Goal: Task Accomplishment & Management: Manage account settings

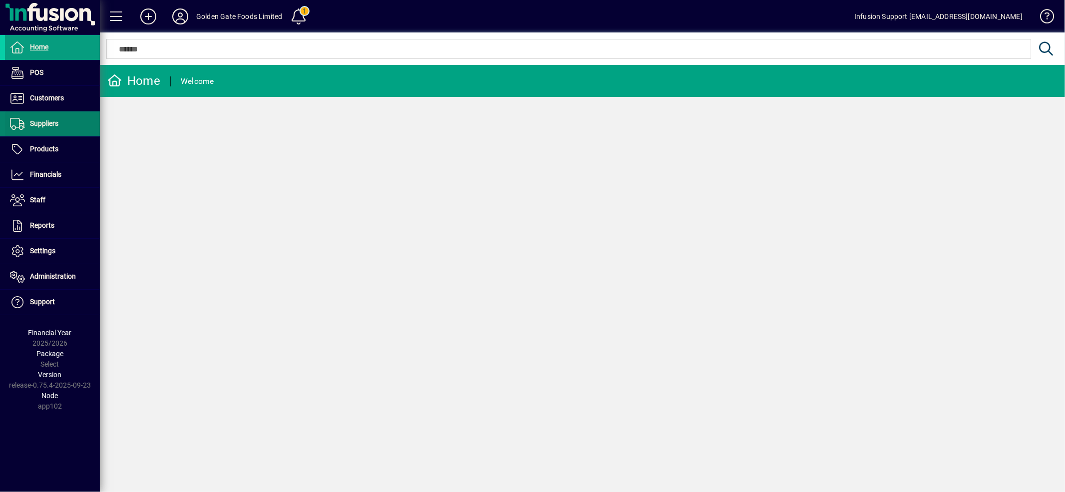
click at [50, 123] on span "Suppliers" at bounding box center [44, 123] width 28 height 8
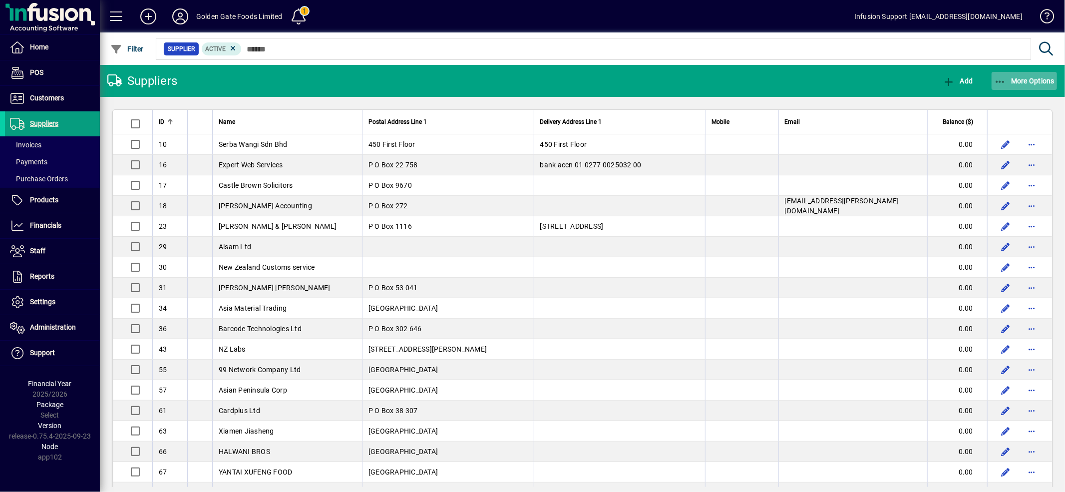
click at [1027, 77] on span "More Options" at bounding box center [1024, 81] width 61 height 8
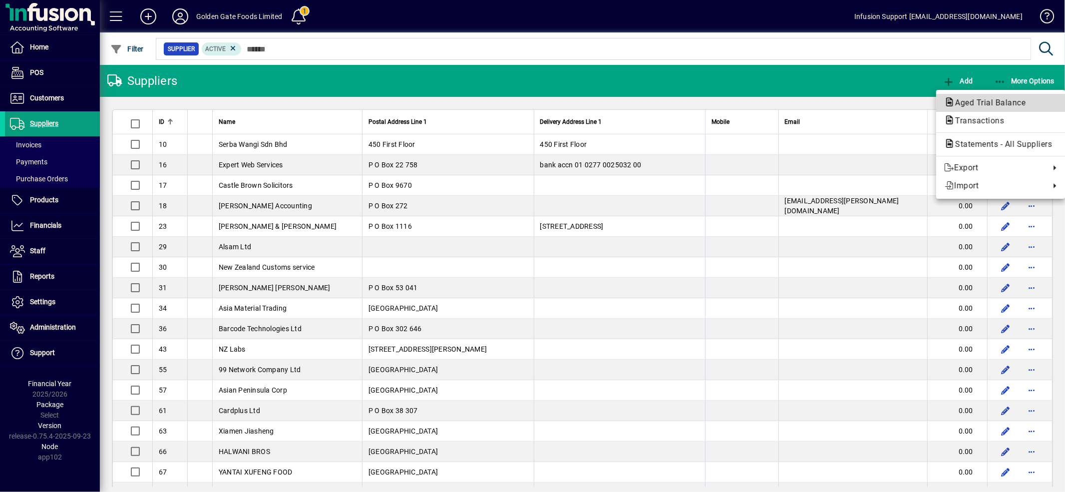
click at [990, 101] on span "Aged Trial Balance" at bounding box center [987, 102] width 86 height 9
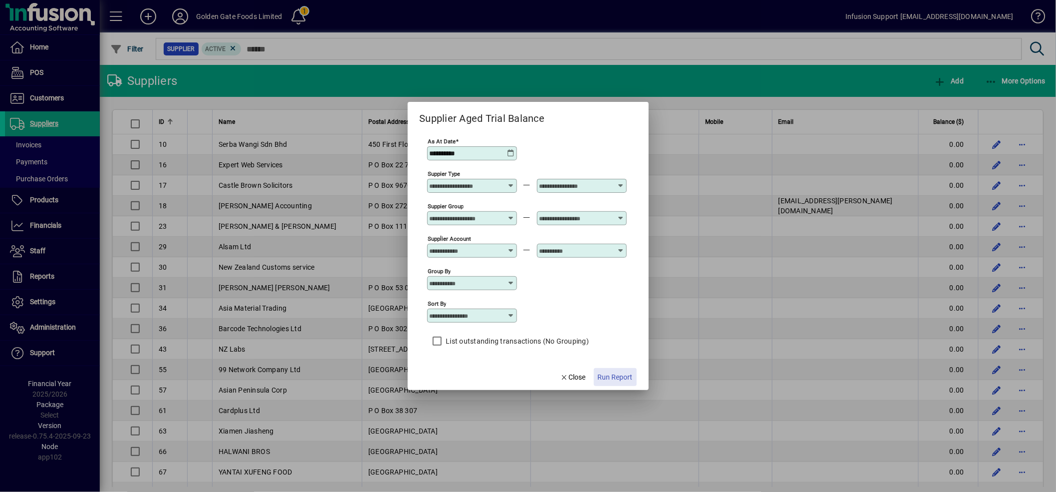
click at [621, 375] on span "Run Report" at bounding box center [615, 377] width 35 height 10
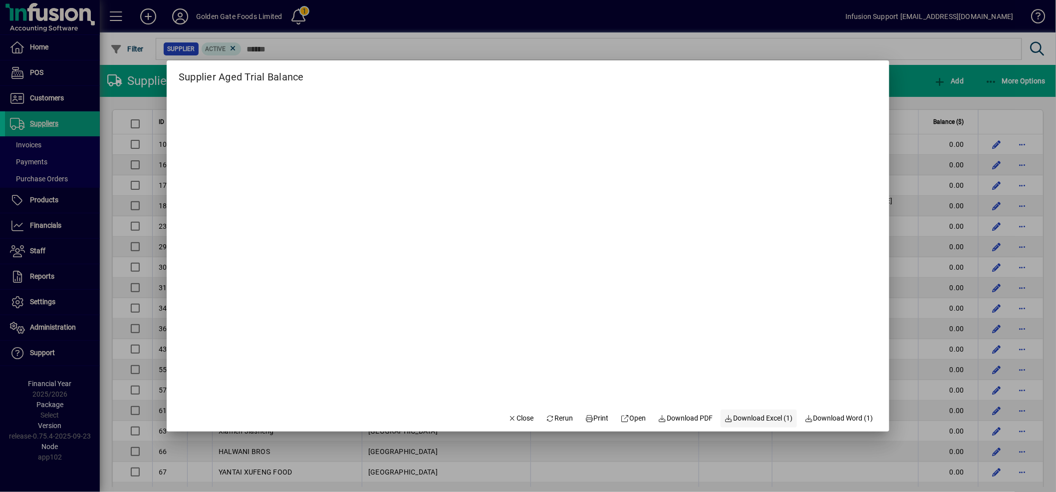
click at [745, 416] on span "Download Excel (1)" at bounding box center [759, 418] width 68 height 10
click at [508, 415] on span "Close" at bounding box center [521, 418] width 26 height 10
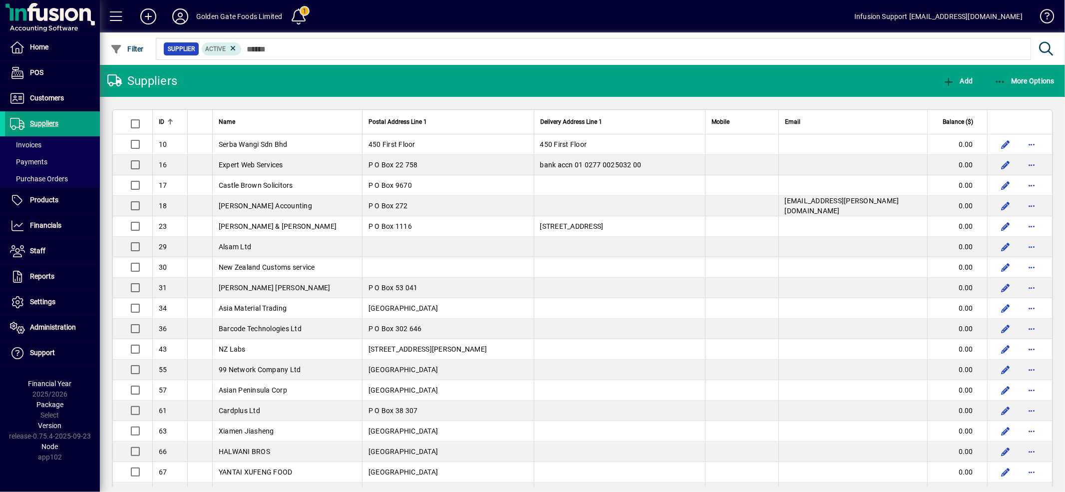
click at [952, 122] on span "Balance ($)" at bounding box center [958, 121] width 30 height 11
click at [954, 120] on span "Balance ($)" at bounding box center [958, 121] width 30 height 11
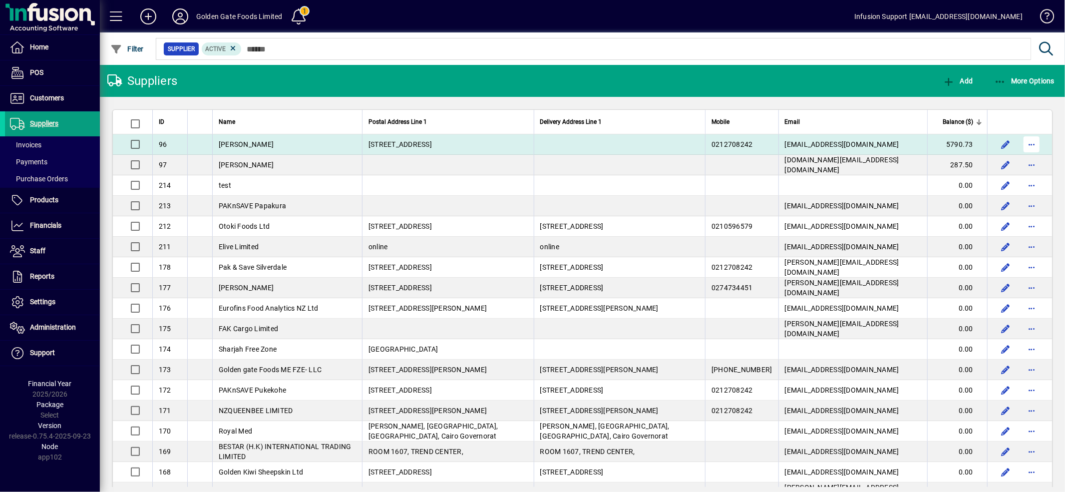
click at [1023, 142] on span "button" at bounding box center [1031, 144] width 24 height 24
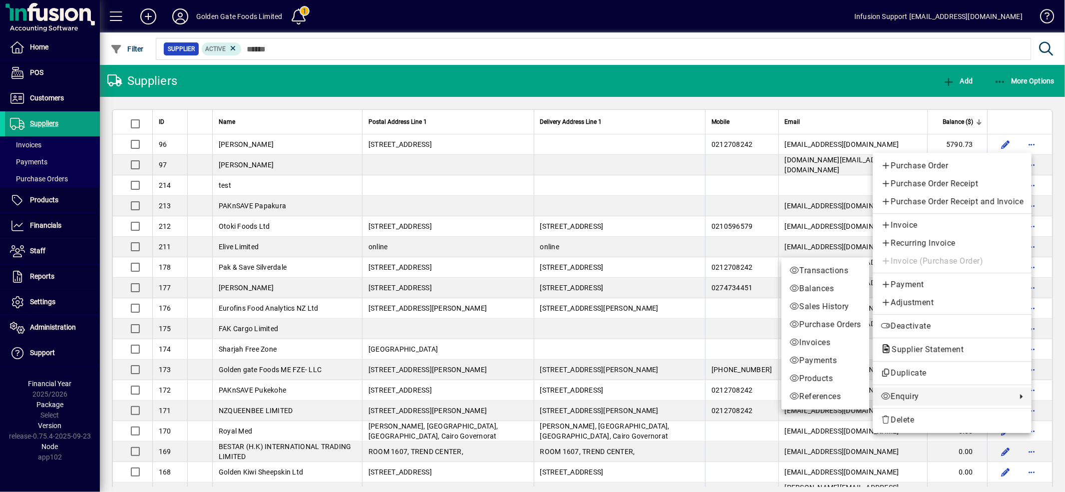
drag, startPoint x: 910, startPoint y: 399, endPoint x: 385, endPoint y: 203, distance: 560.6
click at [910, 399] on span "Enquiry" at bounding box center [946, 396] width 131 height 12
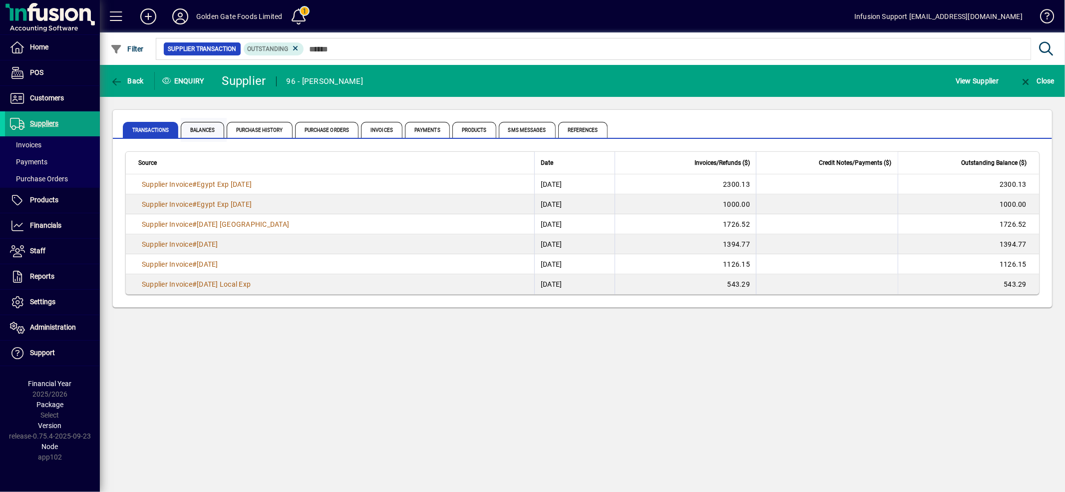
click at [208, 131] on span "Balances" at bounding box center [202, 130] width 43 height 16
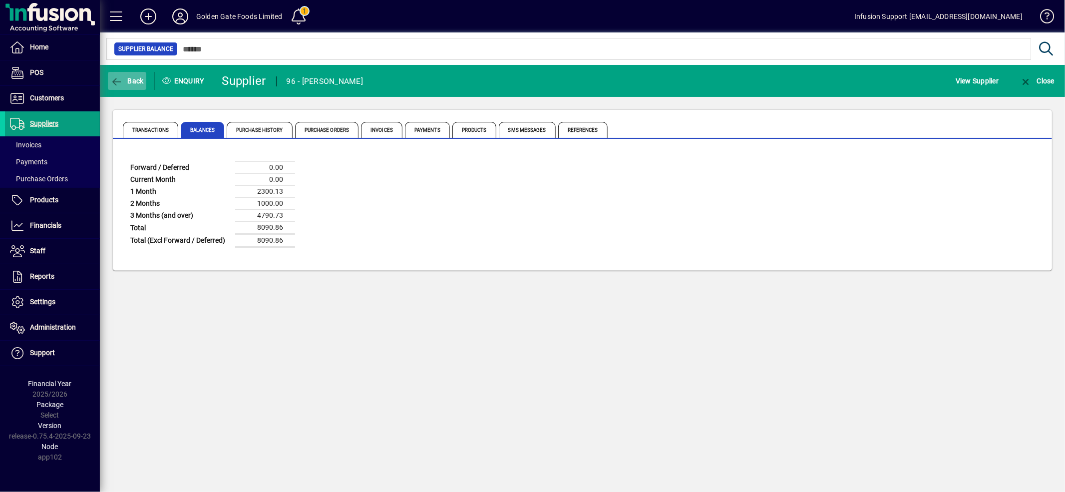
click at [133, 80] on span "Back" at bounding box center [126, 81] width 33 height 8
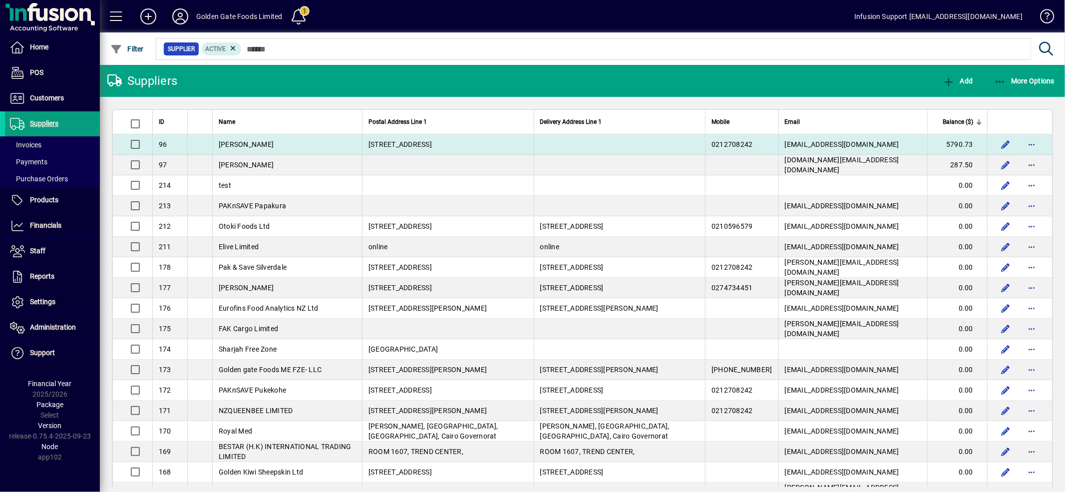
click at [668, 143] on td at bounding box center [620, 144] width 172 height 20
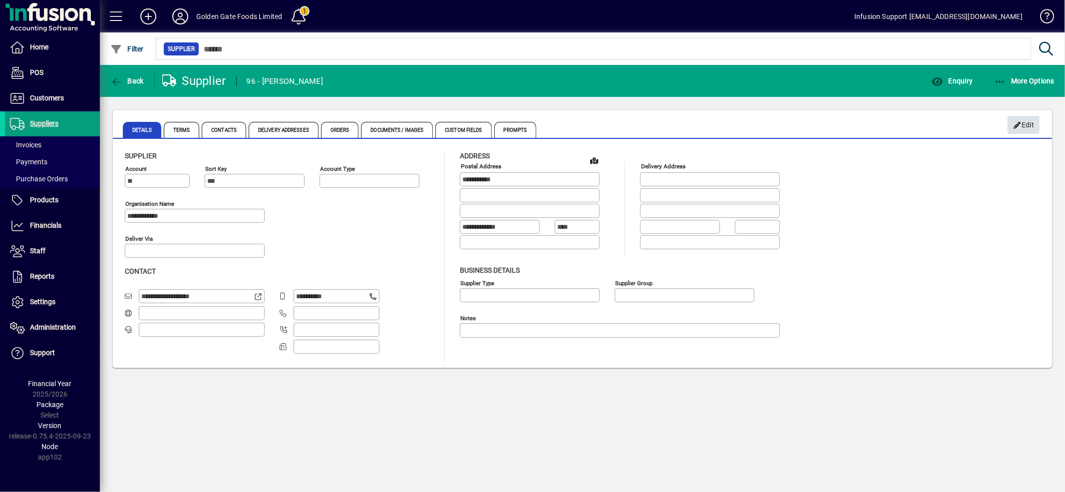
type input "**********"
click at [1026, 123] on span "Edit" at bounding box center [1023, 125] width 21 height 16
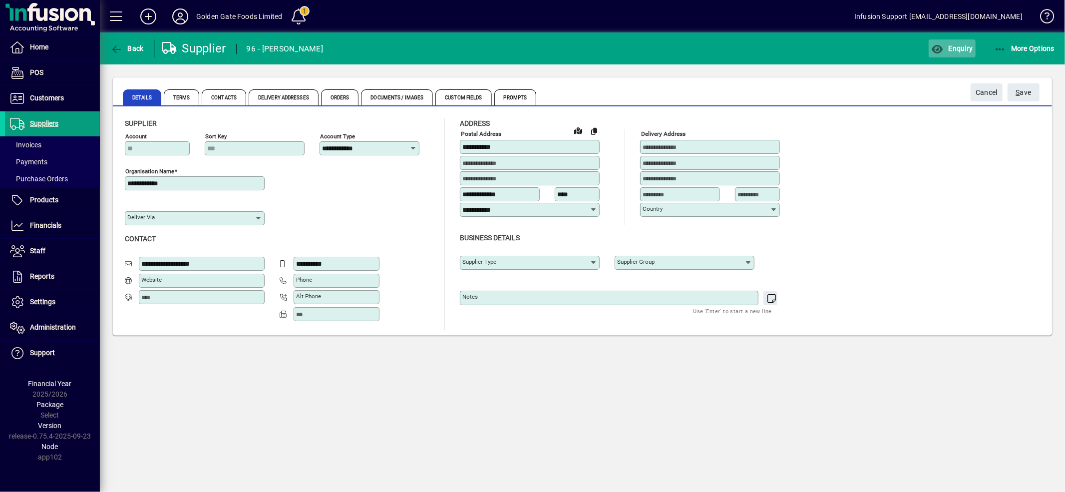
click at [961, 53] on span "button" at bounding box center [952, 48] width 46 height 24
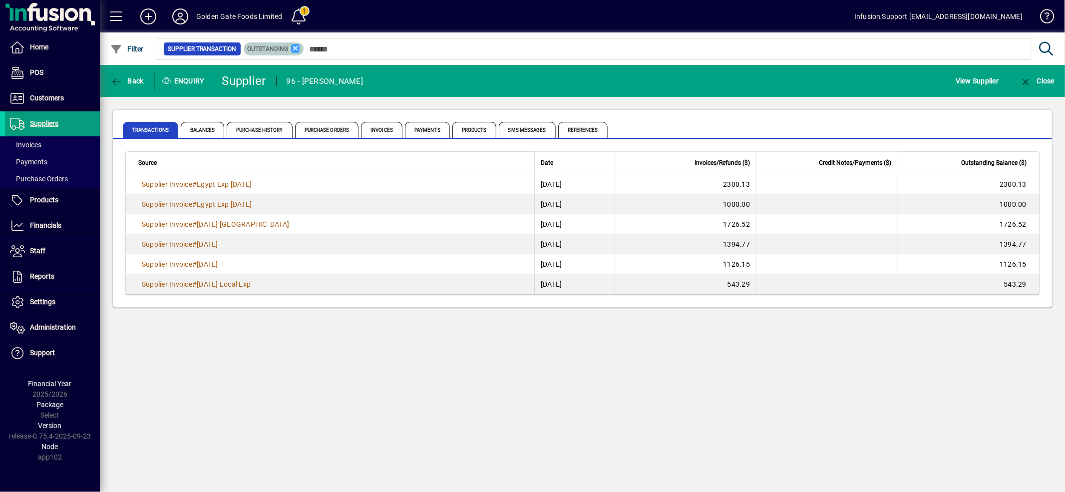
click at [292, 49] on icon at bounding box center [295, 48] width 9 height 9
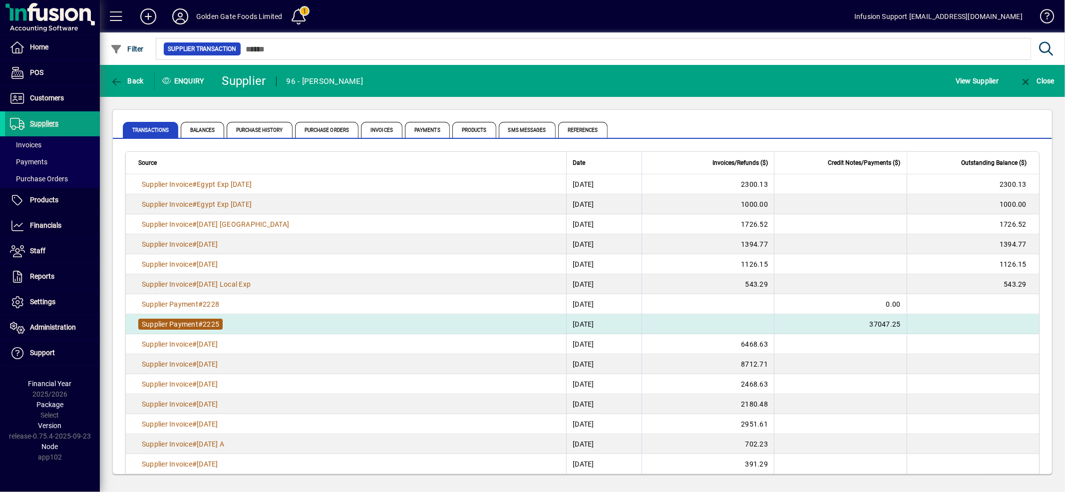
click at [202, 321] on span "#" at bounding box center [200, 324] width 4 height 8
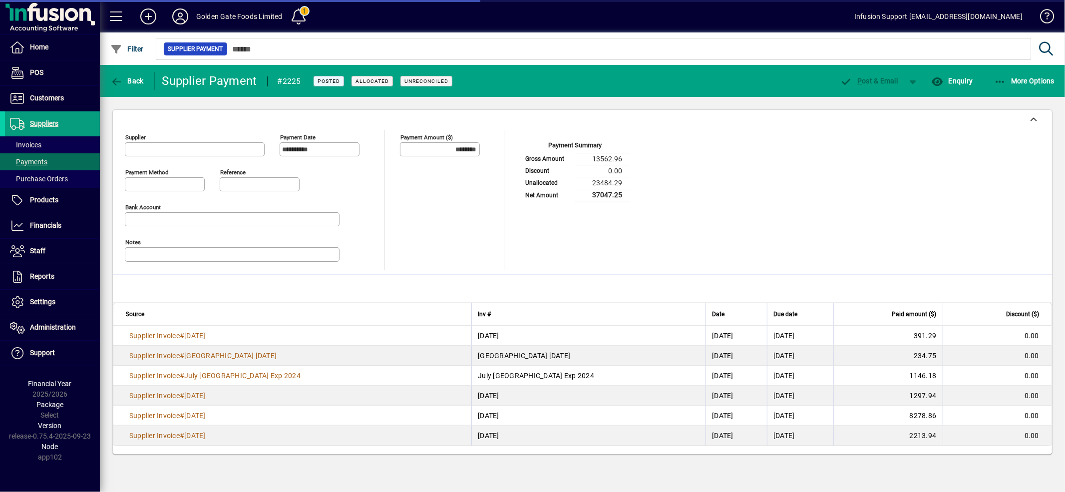
type input "**********"
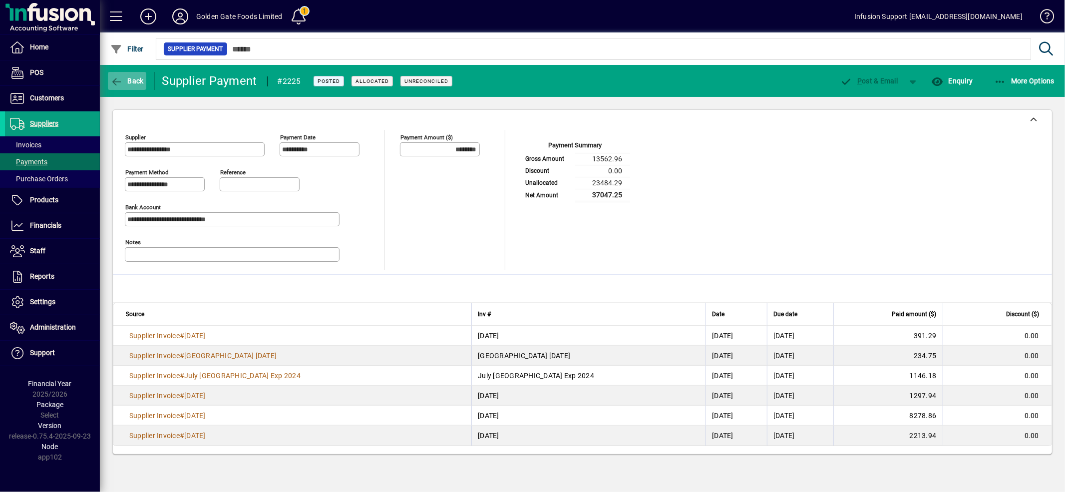
click at [136, 79] on span "Back" at bounding box center [126, 81] width 33 height 8
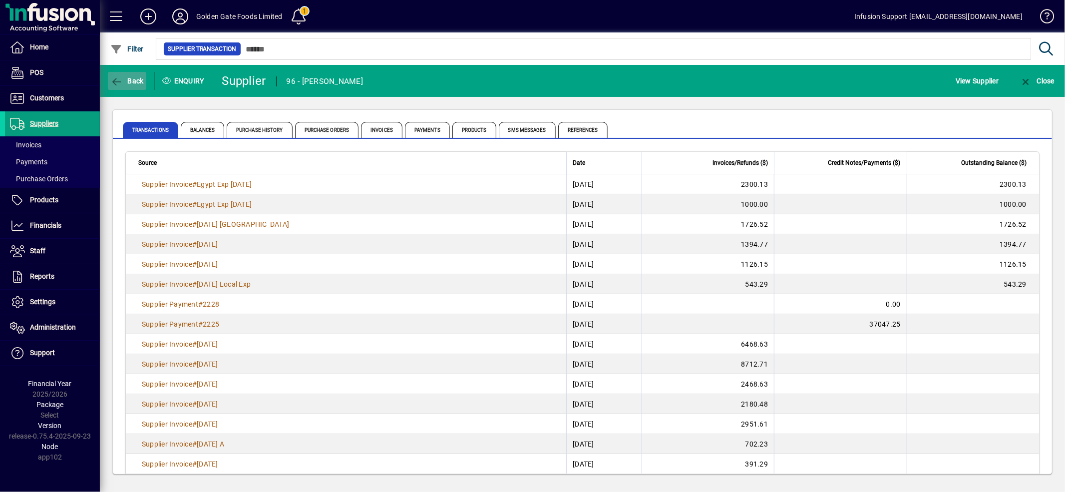
click at [136, 81] on span "Back" at bounding box center [126, 81] width 33 height 8
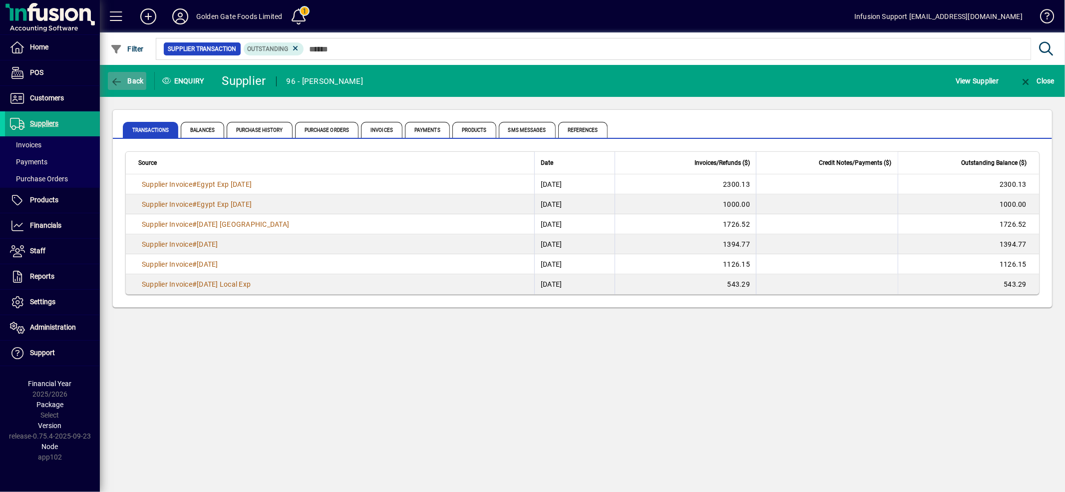
click at [136, 81] on span "Back" at bounding box center [126, 81] width 33 height 8
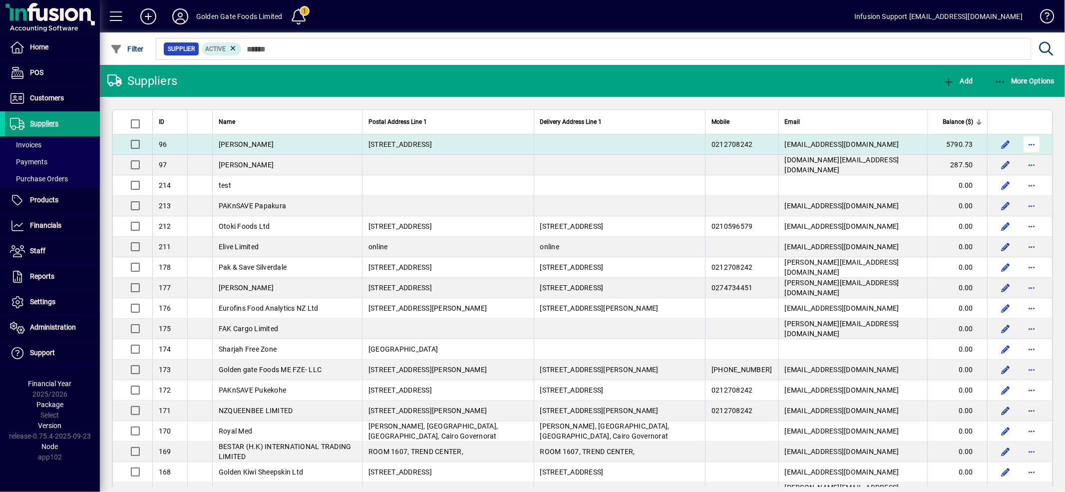
click at [1027, 140] on span "button" at bounding box center [1031, 144] width 24 height 24
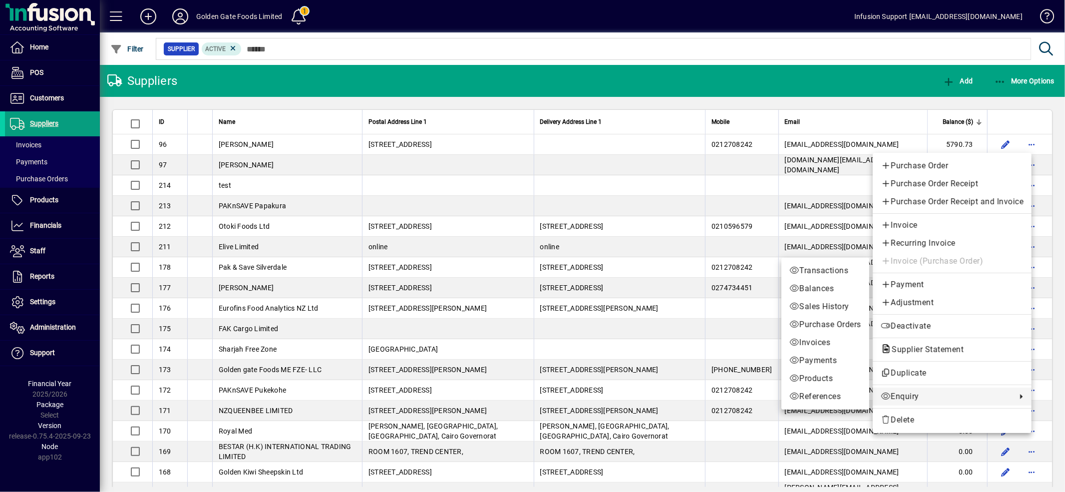
drag, startPoint x: 905, startPoint y: 390, endPoint x: 873, endPoint y: 379, distance: 34.1
click at [905, 390] on span "Enquiry" at bounding box center [946, 396] width 131 height 12
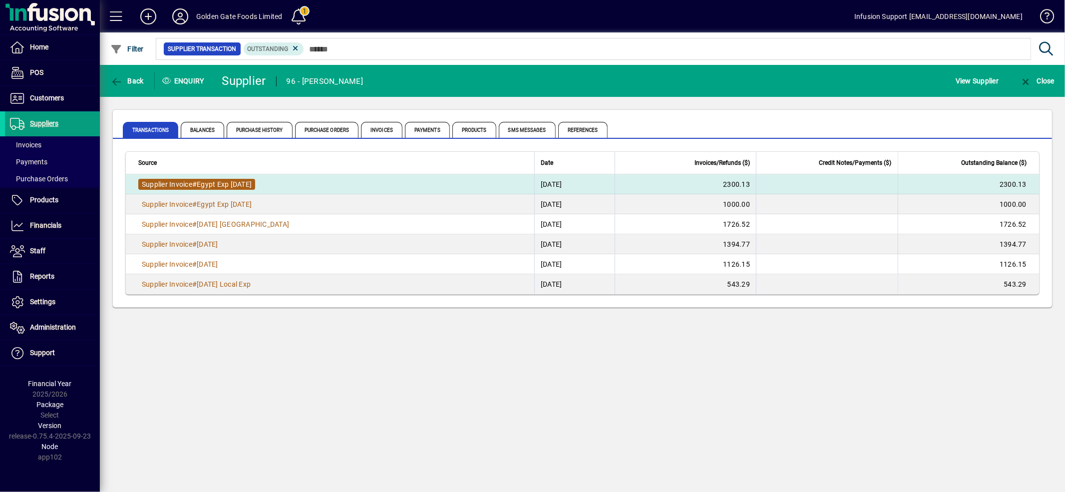
click at [182, 180] on span "Supplier Invoice" at bounding box center [167, 184] width 50 height 8
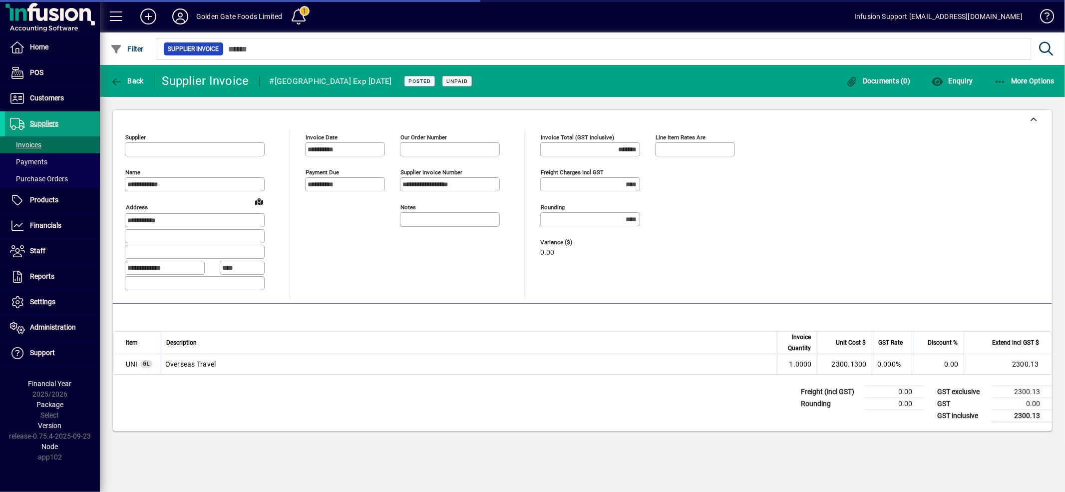
type input "**********"
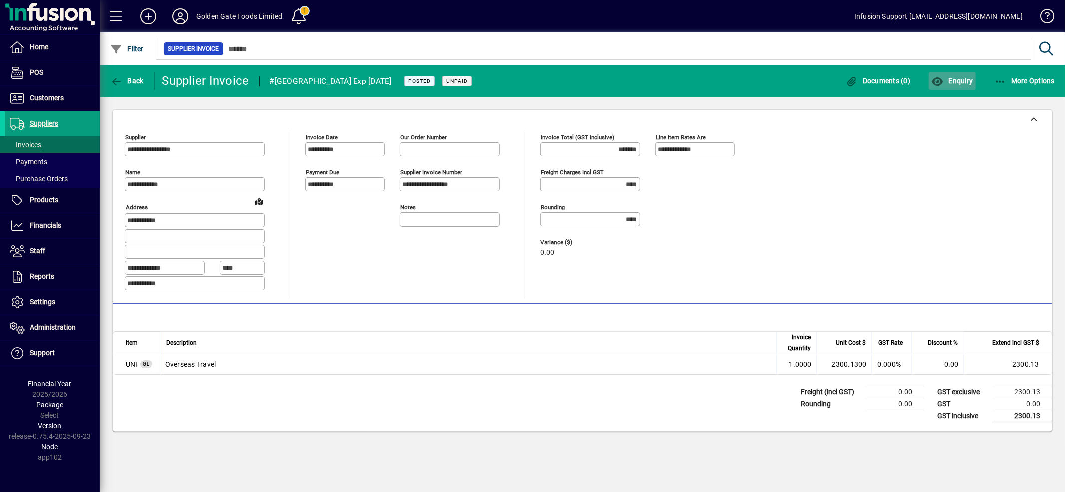
click at [962, 77] on span "Enquiry" at bounding box center [951, 81] width 41 height 8
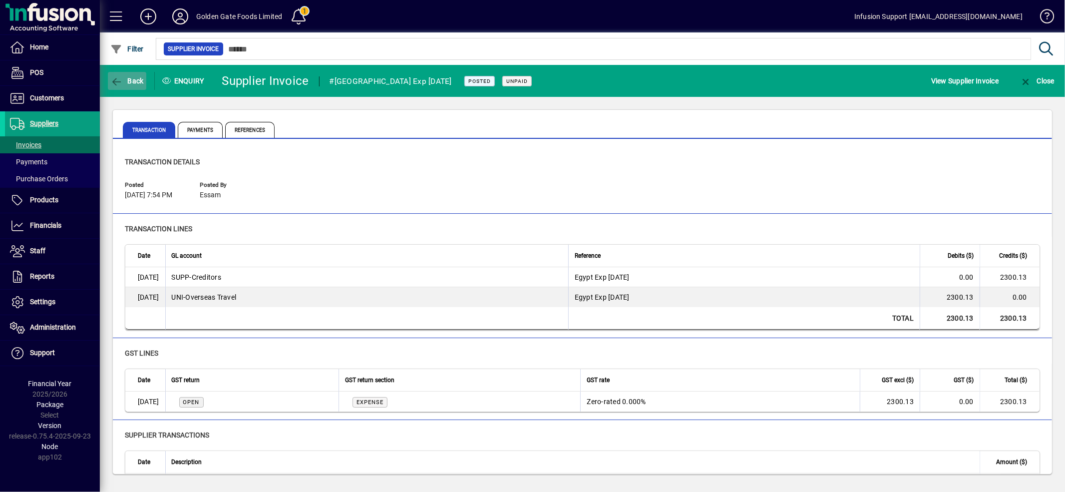
click at [131, 80] on span "Back" at bounding box center [126, 81] width 33 height 8
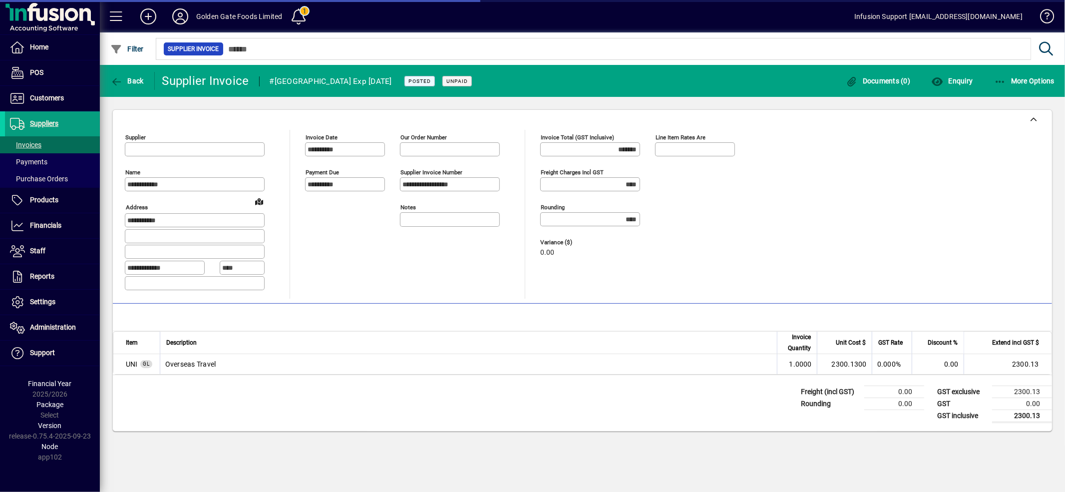
type input "**********"
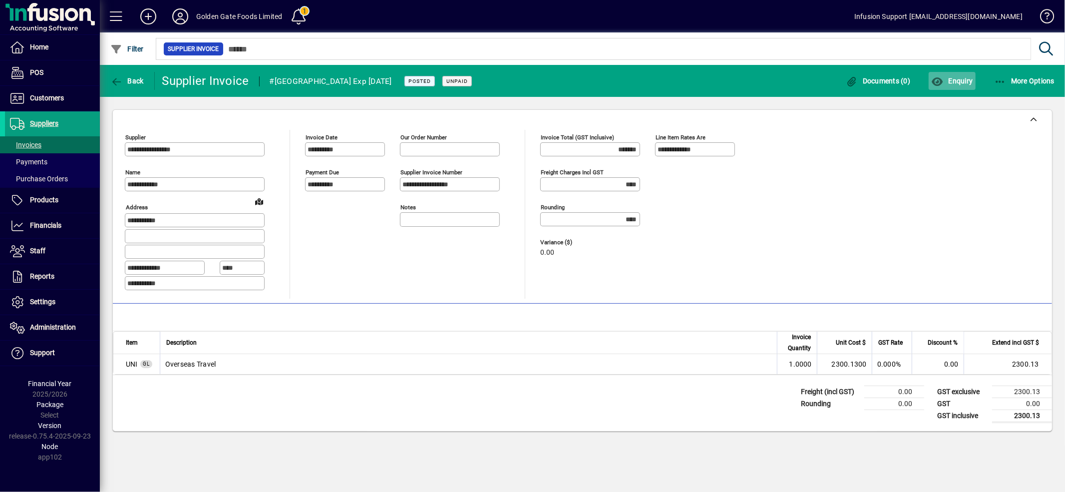
click at [941, 82] on icon "button" at bounding box center [937, 82] width 12 height 10
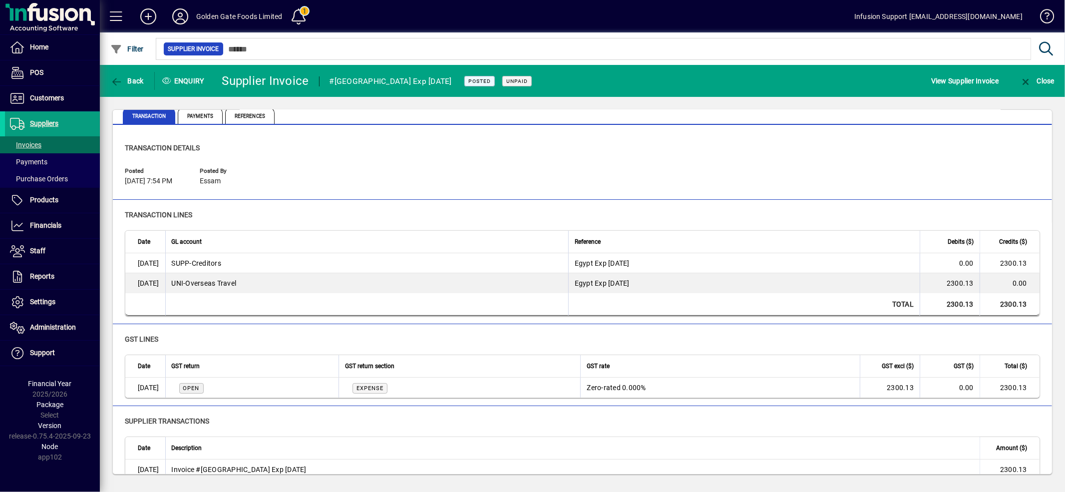
scroll to position [27, 0]
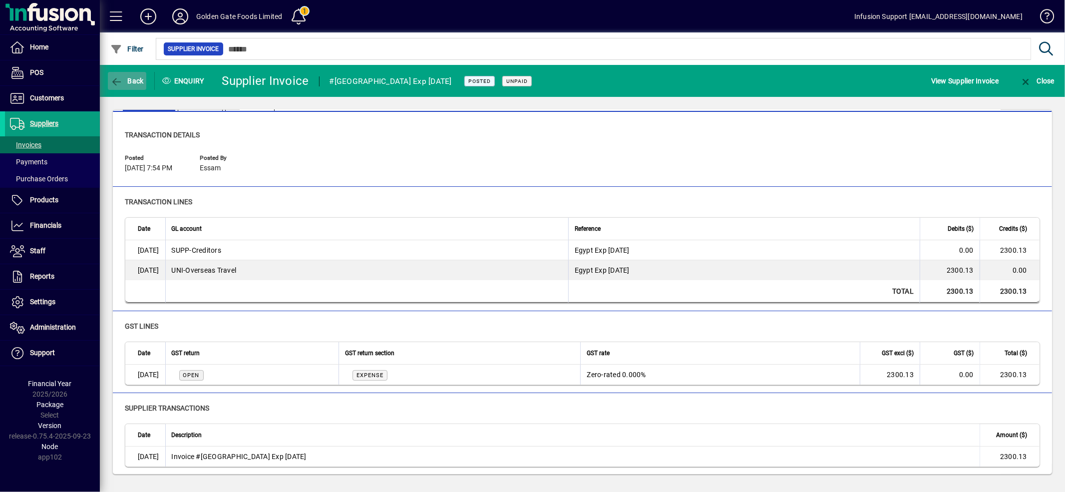
click at [121, 87] on span "button" at bounding box center [127, 81] width 38 height 24
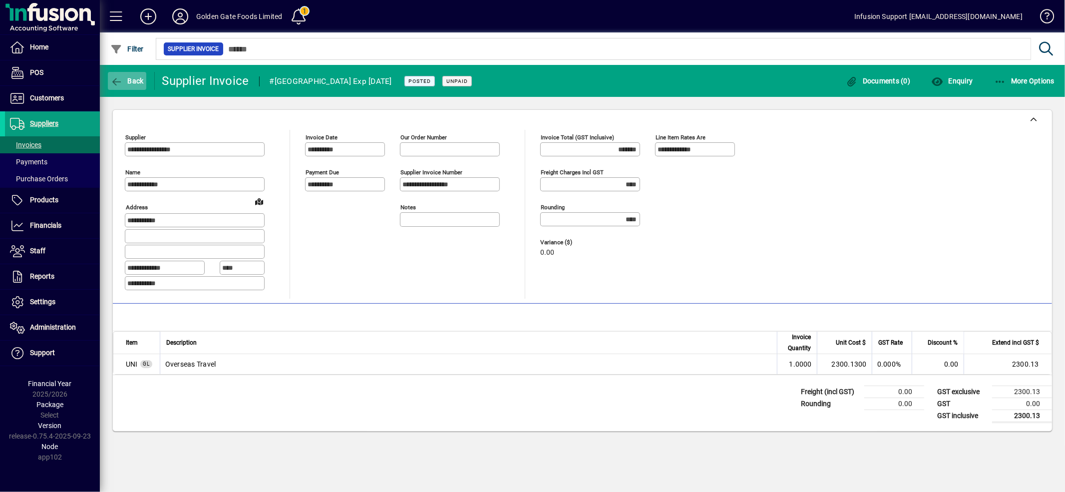
click at [125, 78] on span "Back" at bounding box center [126, 81] width 33 height 8
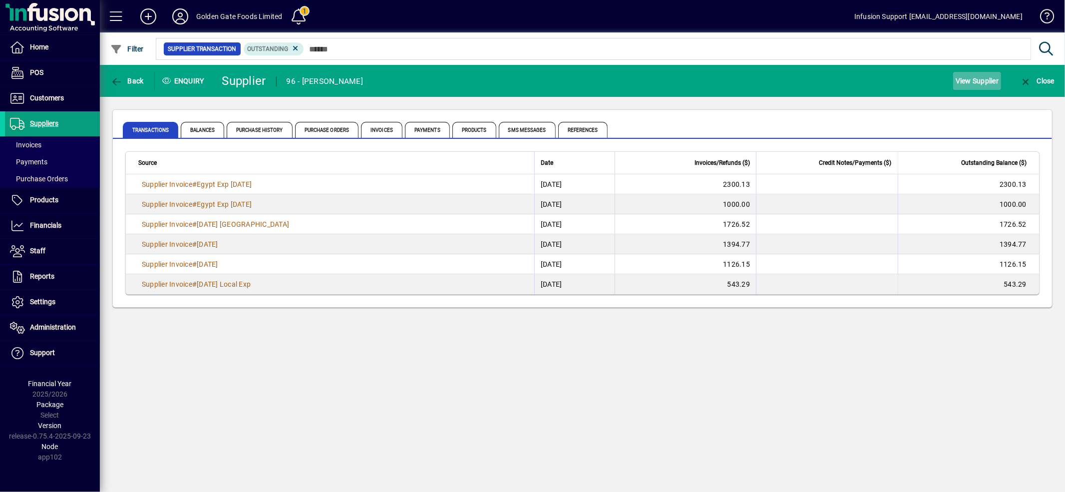
click at [988, 79] on span "View Supplier" at bounding box center [977, 81] width 43 height 16
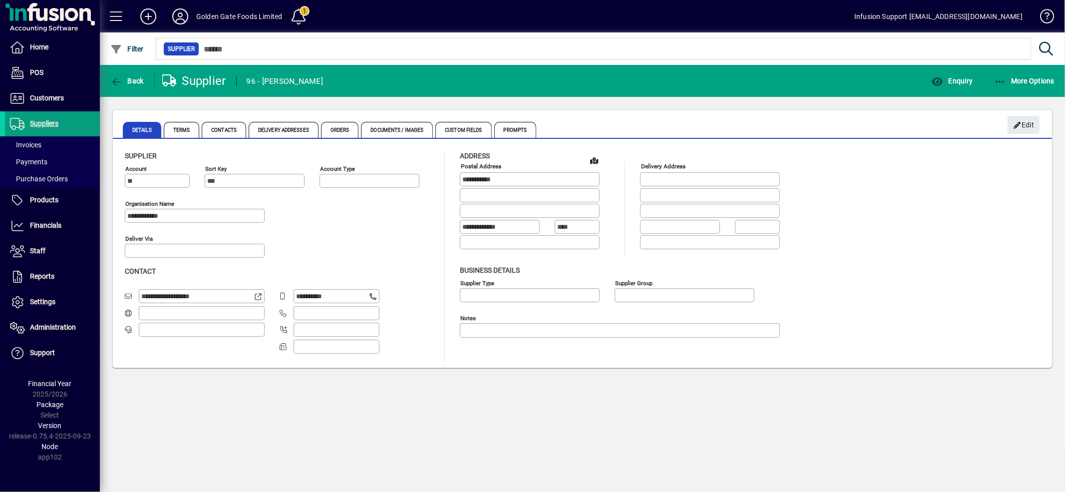
type input "**********"
drag, startPoint x: 1029, startPoint y: 120, endPoint x: 948, endPoint y: 146, distance: 85.4
click at [1028, 120] on span "Edit" at bounding box center [1023, 125] width 21 height 16
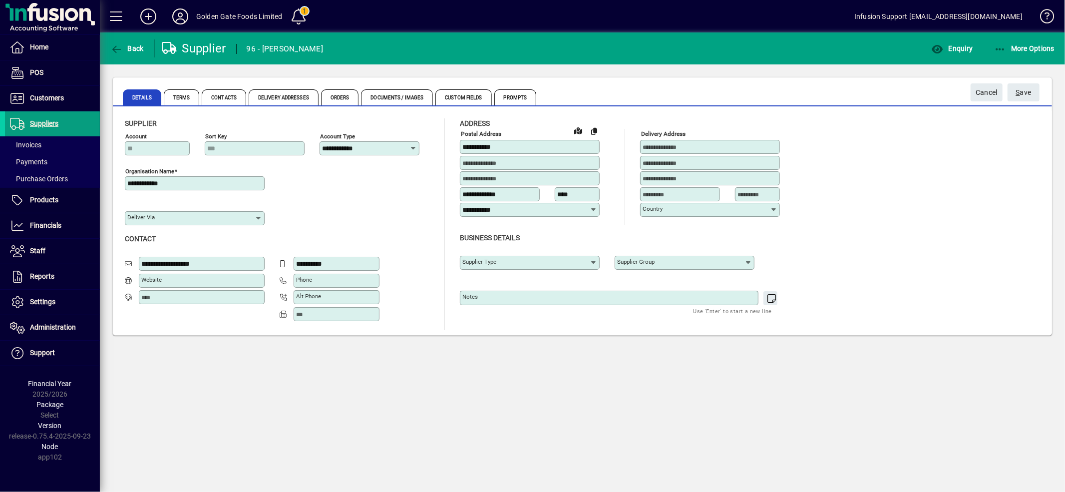
drag, startPoint x: 558, startPoint y: 305, endPoint x: 555, endPoint y: 300, distance: 5.8
click at [557, 303] on div "Notes" at bounding box center [609, 298] width 299 height 14
type textarea "*"
click at [1031, 88] on button "S ave" at bounding box center [1023, 92] width 32 height 18
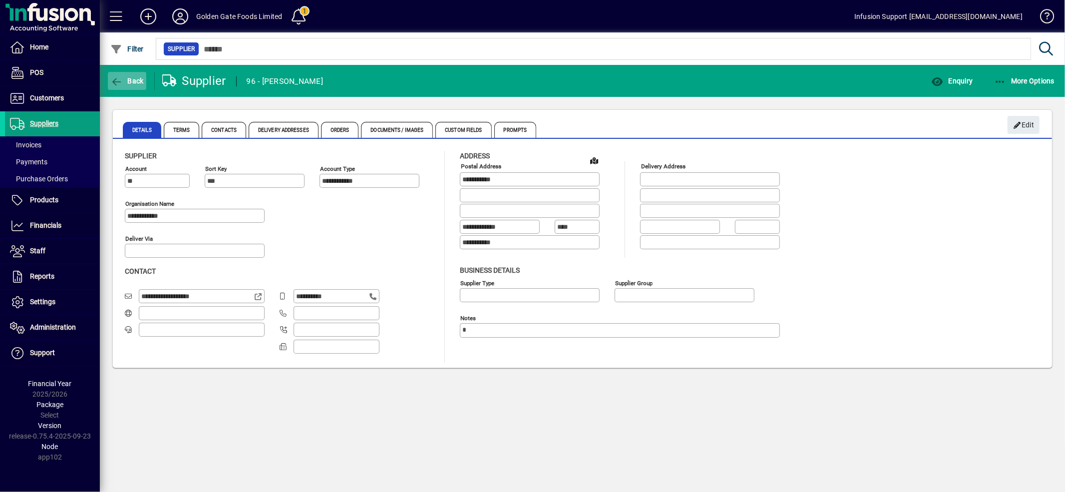
click at [112, 79] on icon "button" at bounding box center [116, 82] width 12 height 10
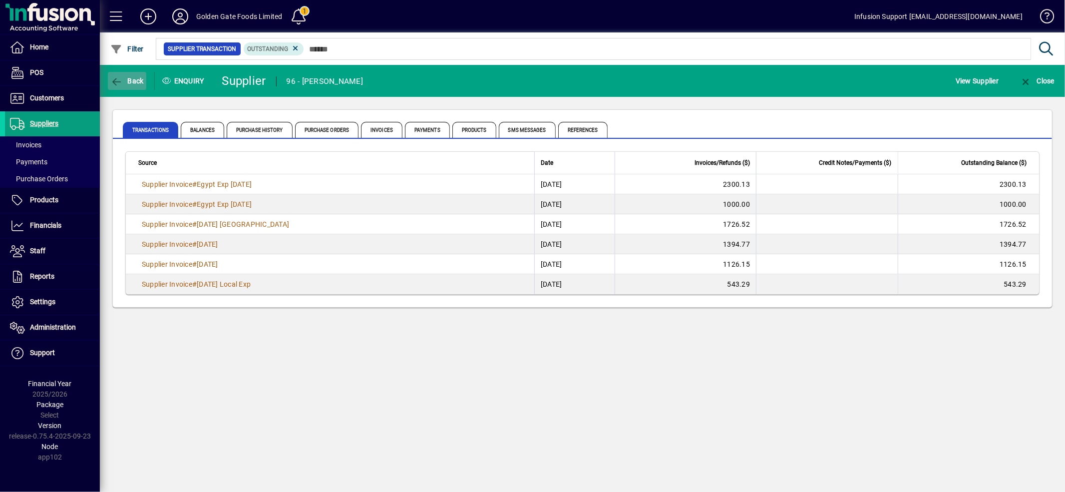
click at [118, 87] on span "button" at bounding box center [127, 81] width 38 height 24
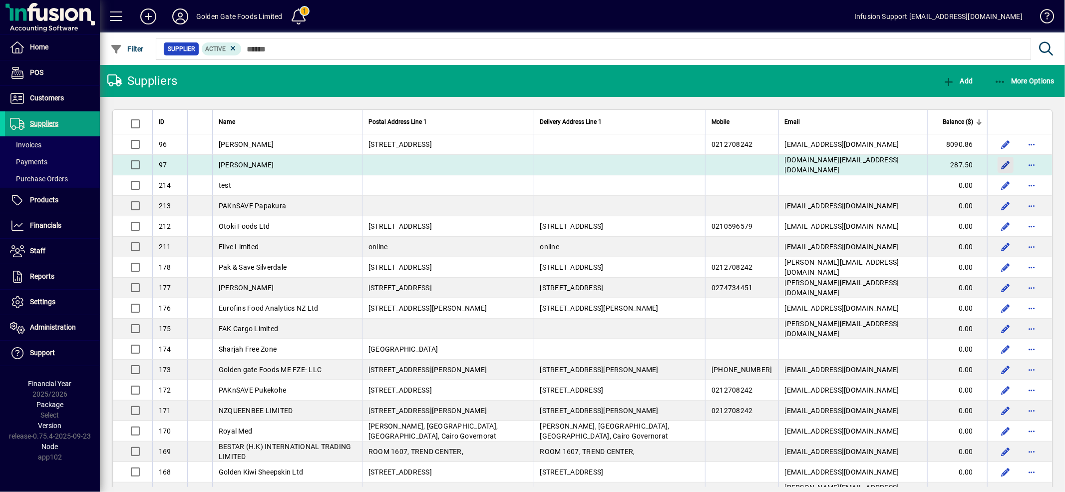
click at [1002, 162] on span "button" at bounding box center [1005, 165] width 24 height 24
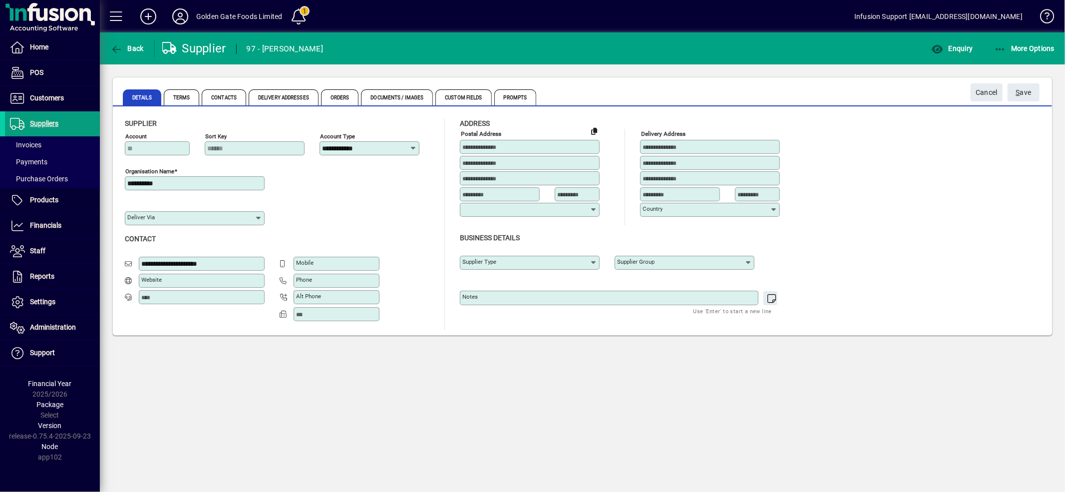
type input "**********"
click at [597, 295] on div "Notes" at bounding box center [609, 298] width 299 height 14
type textarea "*"
click at [1014, 84] on span "submit" at bounding box center [1023, 92] width 32 height 24
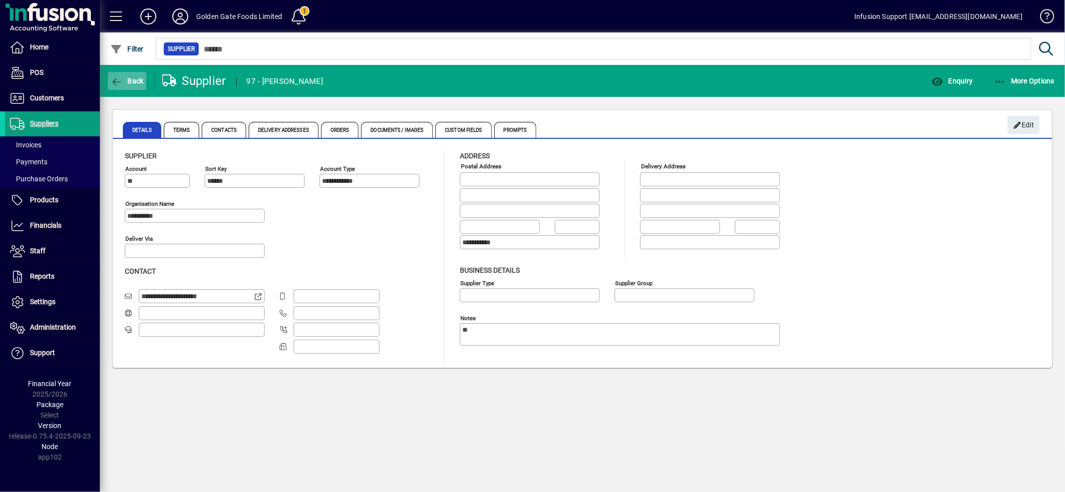
drag, startPoint x: 103, startPoint y: 75, endPoint x: 125, endPoint y: 78, distance: 21.6
click at [106, 77] on div "Back" at bounding box center [127, 81] width 55 height 18
click at [126, 77] on span "Back" at bounding box center [126, 81] width 33 height 8
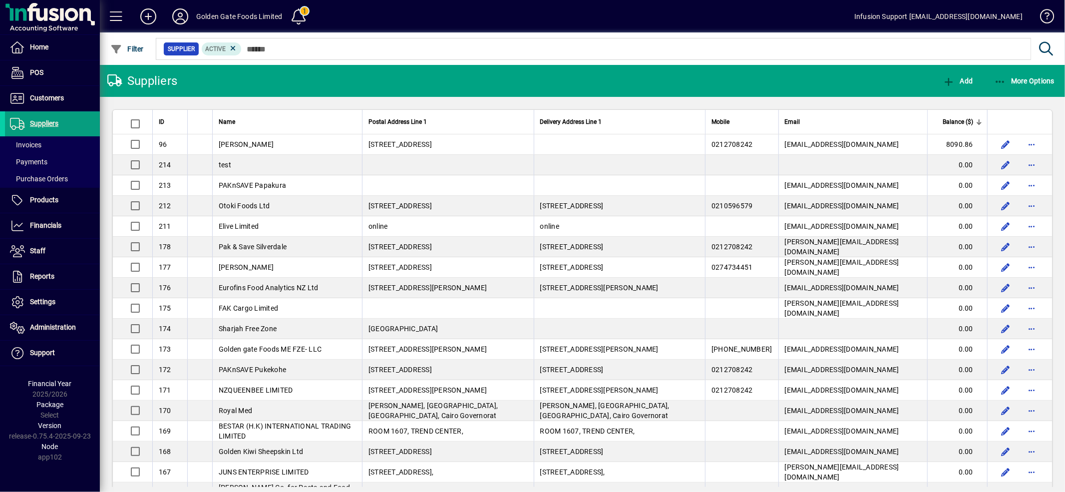
click at [978, 122] on div at bounding box center [979, 123] width 3 height 3
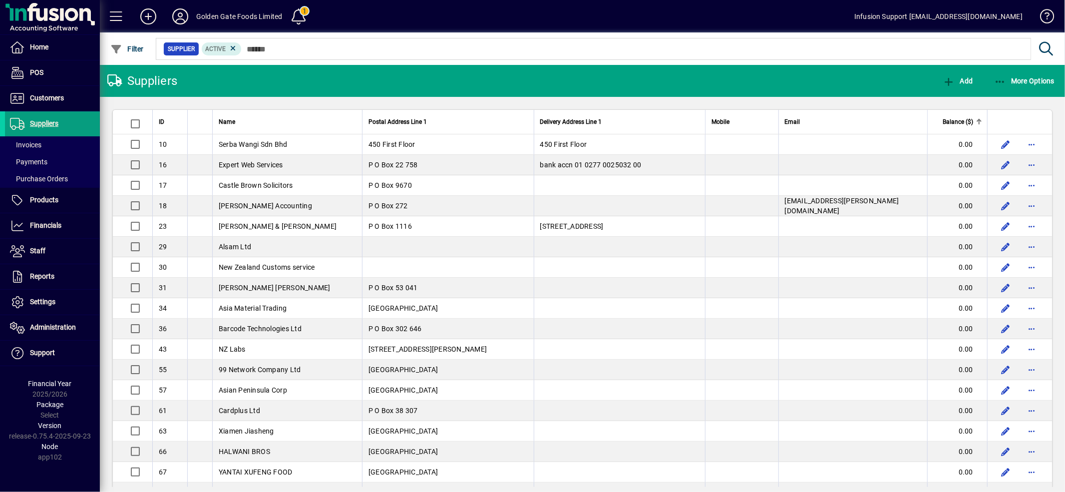
click at [978, 121] on div at bounding box center [978, 121] width 1 height 5
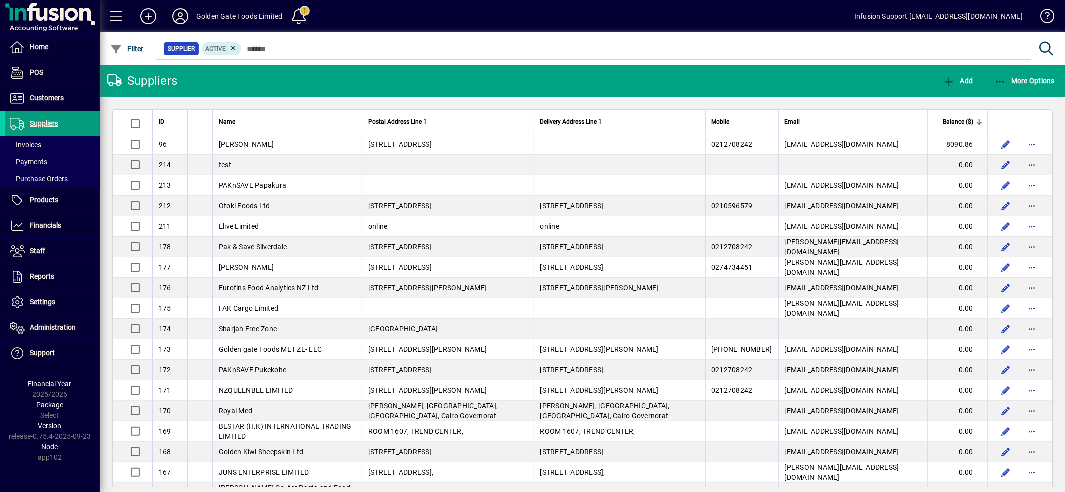
click at [177, 15] on icon at bounding box center [180, 16] width 20 height 16
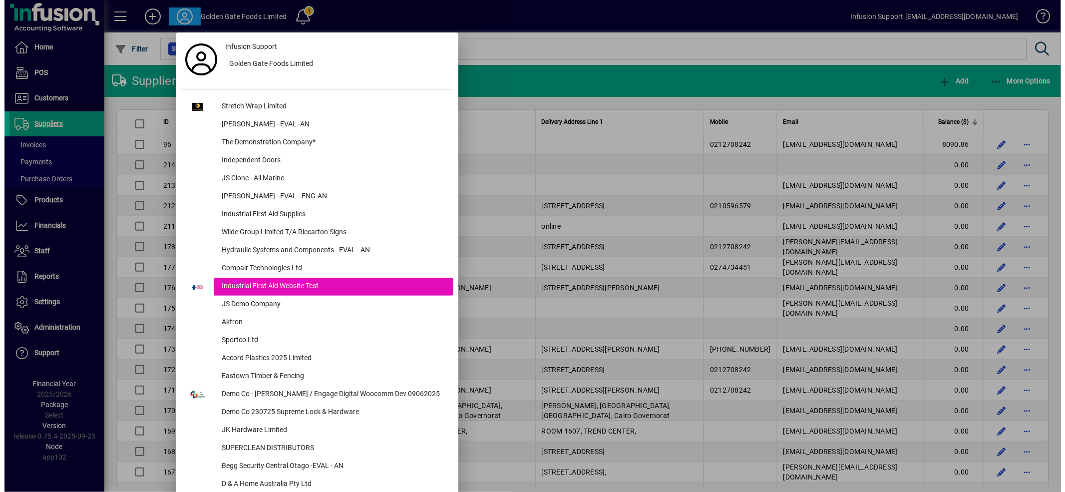
scroll to position [1151, 0]
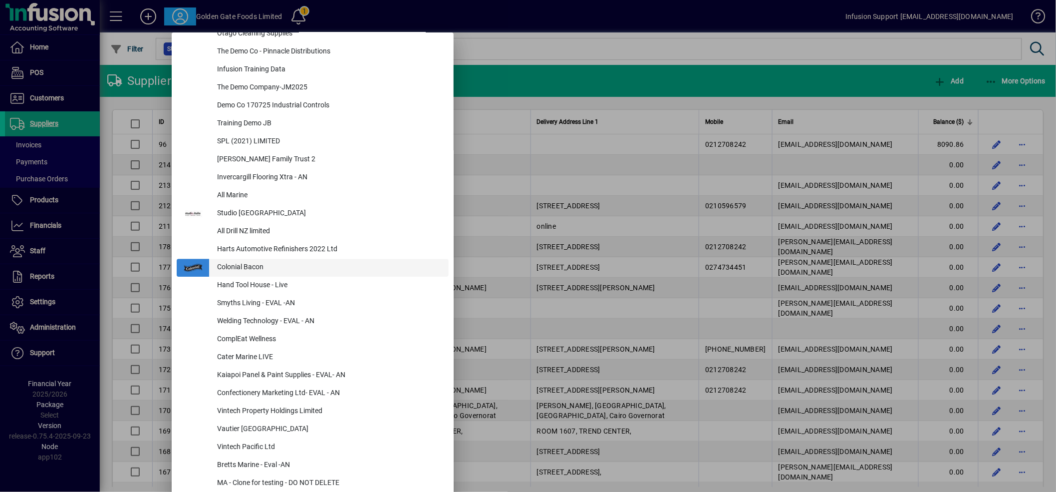
click at [235, 263] on div "Colonial Bacon" at bounding box center [329, 268] width 240 height 18
